Goal: Information Seeking & Learning: Learn about a topic

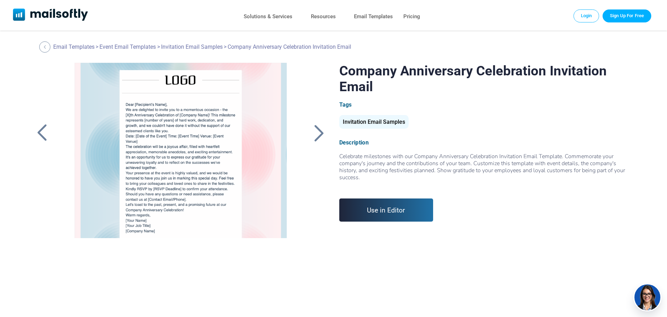
click at [318, 133] on div at bounding box center [320, 133] width 18 height 18
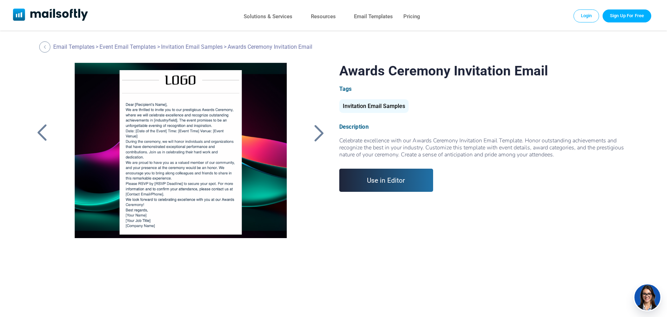
click at [317, 132] on div at bounding box center [320, 133] width 18 height 18
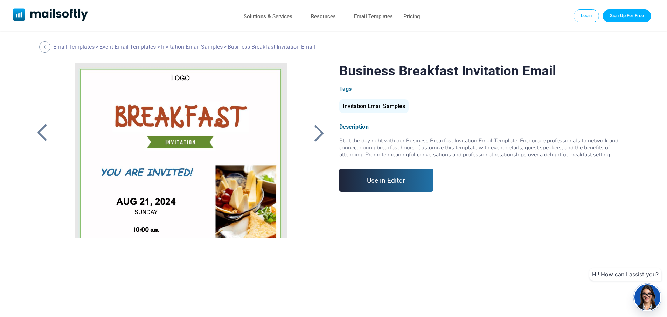
click at [318, 130] on div at bounding box center [320, 133] width 18 height 18
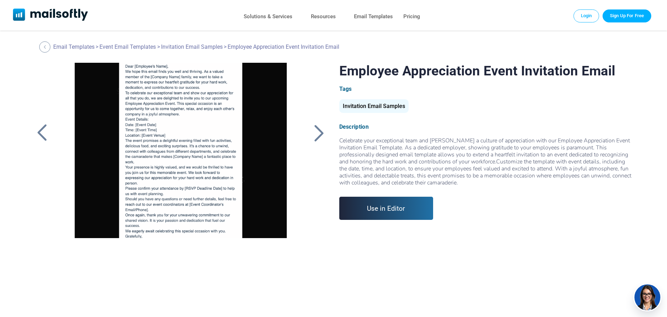
scroll to position [64, 0]
